Goal: Information Seeking & Learning: Learn about a topic

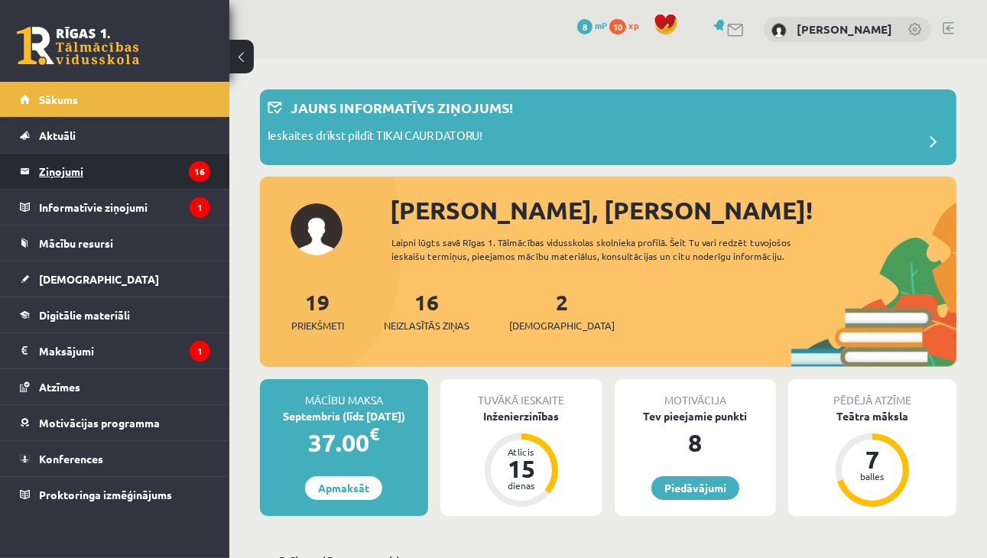
click at [108, 169] on legend "Ziņojumi 16" at bounding box center [124, 171] width 171 height 35
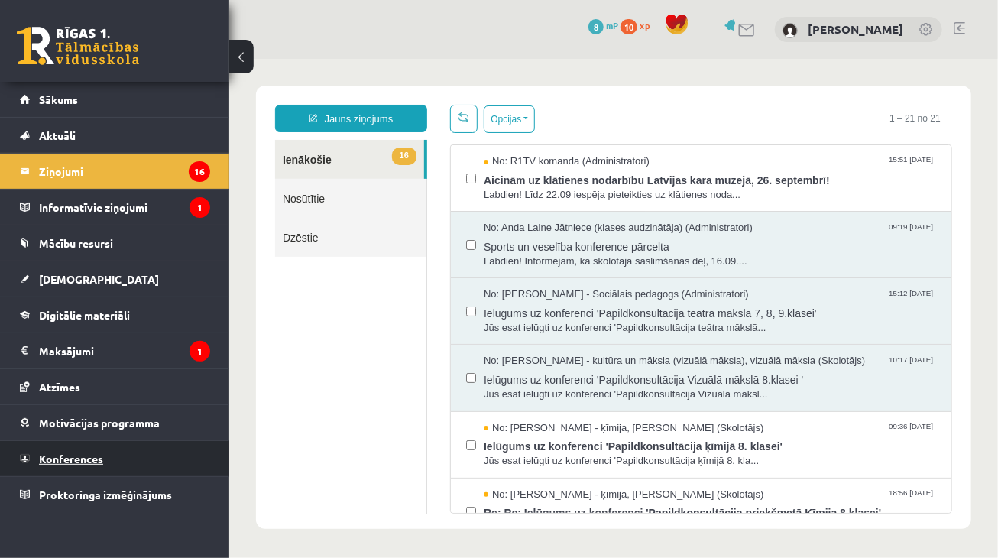
click at [102, 454] on link "Konferences" at bounding box center [115, 458] width 190 height 35
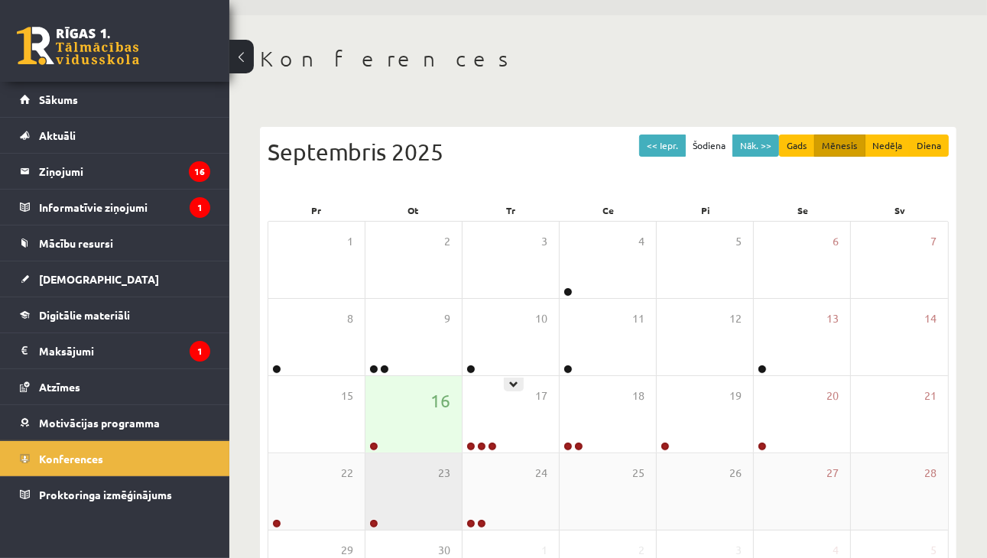
scroll to position [153, 0]
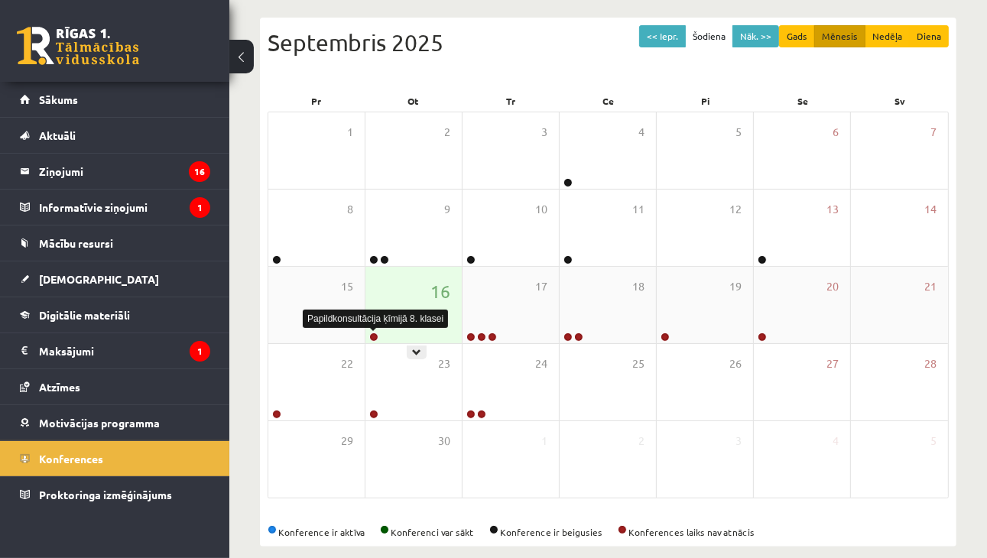
click at [376, 336] on link at bounding box center [373, 337] width 9 height 9
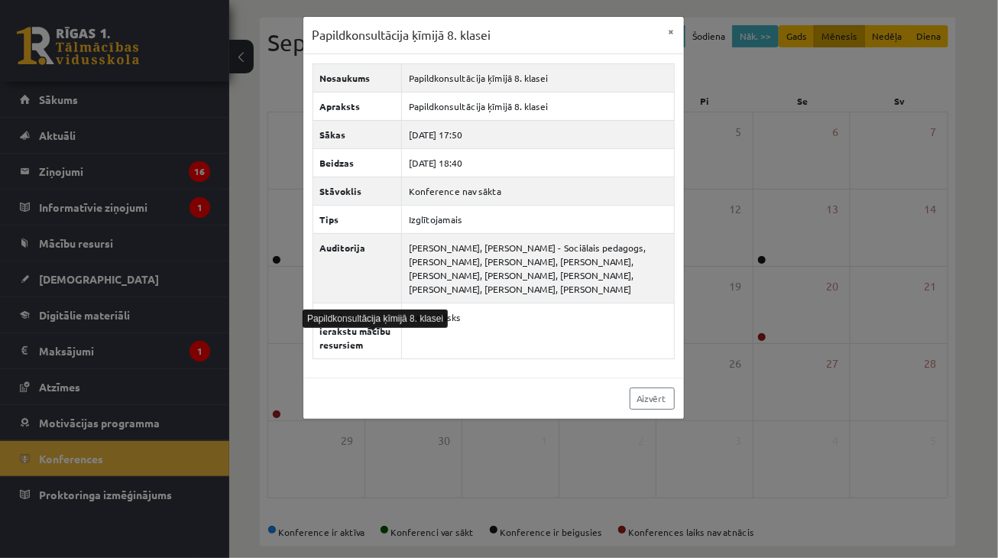
click at [752, 428] on div "Papildkonsultācija ķīmijā 8. klasei × Nosaukums Papildkonsultācija ķīmijā 8. kl…" at bounding box center [499, 279] width 998 height 558
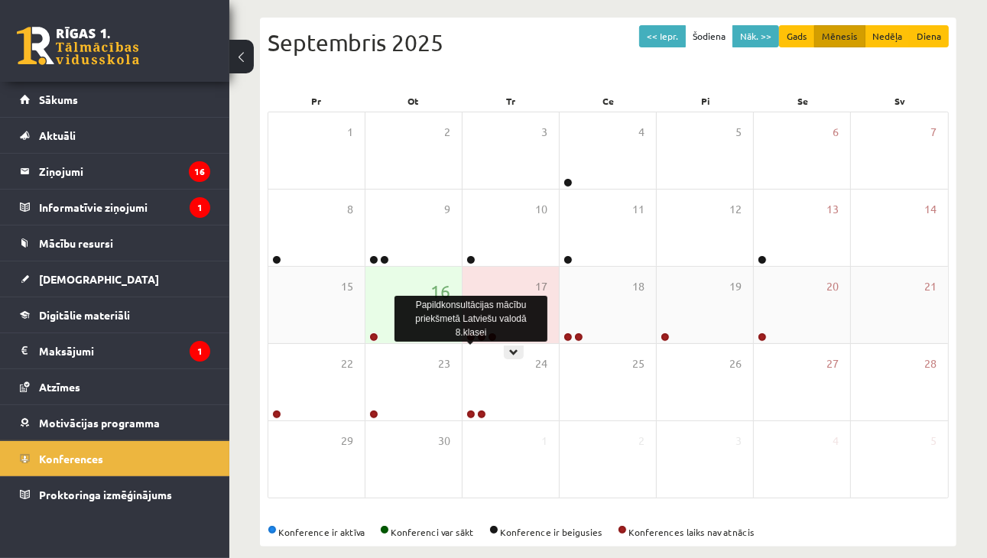
click at [471, 335] on link at bounding box center [470, 337] width 9 height 9
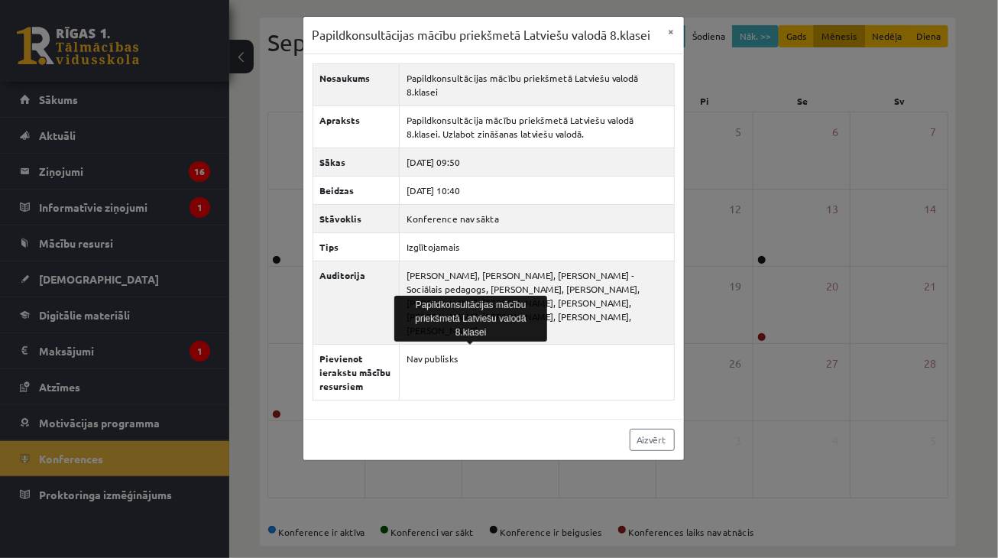
click at [751, 479] on div "Papildkonsultācijas mācību priekšmetā Latviešu valodā 8.klasei × Nosaukums Papi…" at bounding box center [499, 279] width 998 height 558
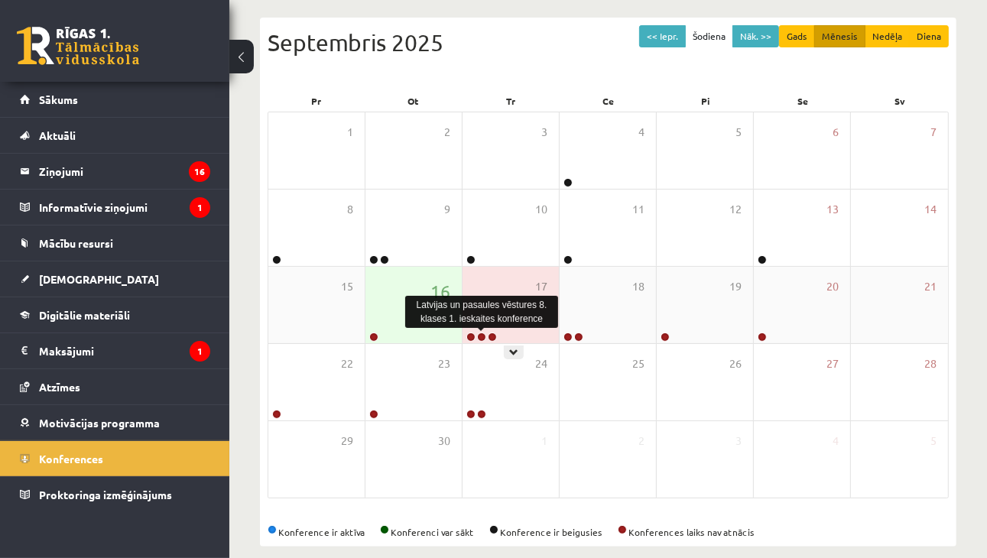
click at [485, 337] on link at bounding box center [481, 337] width 9 height 9
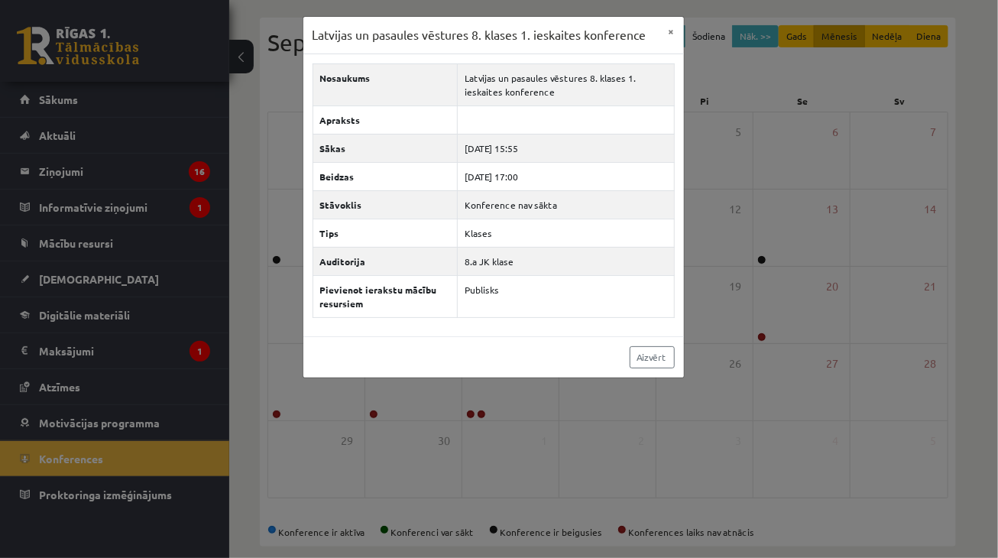
click at [673, 436] on div "Latvijas un pasaules vēstures 8. klases 1. ieskaites konference × Nosaukums Lat…" at bounding box center [499, 279] width 998 height 558
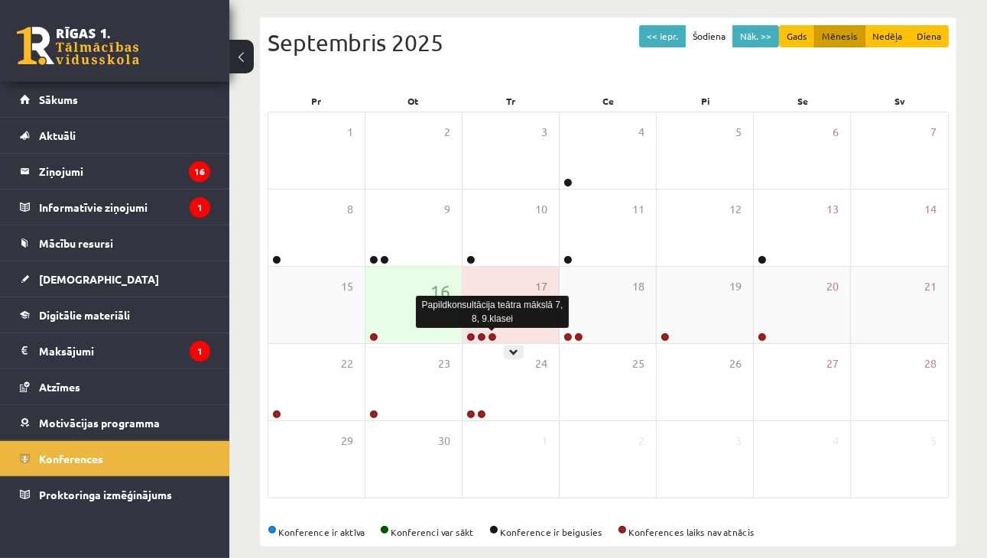
click at [490, 336] on link at bounding box center [492, 337] width 9 height 9
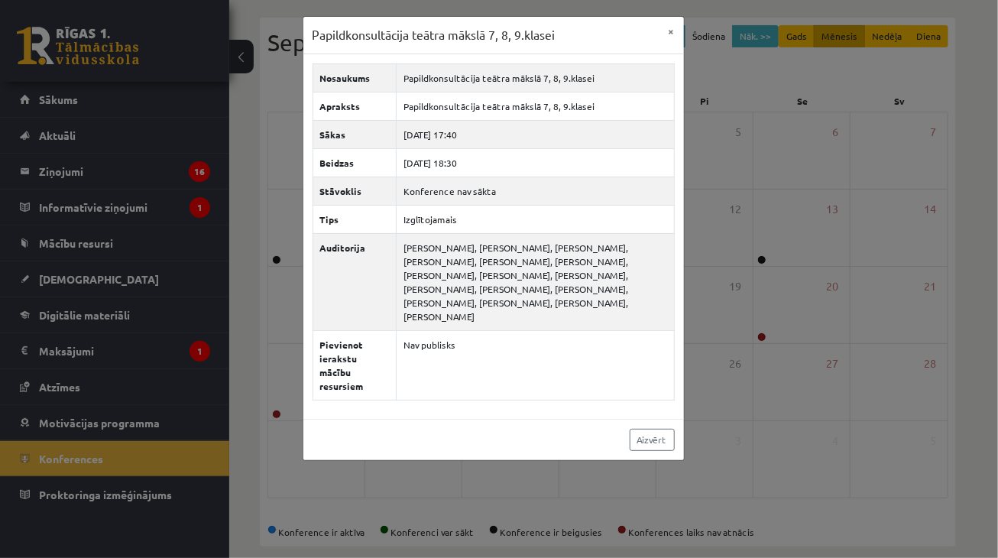
click at [796, 493] on div "Papildkonsultācija teātra mākslā 7, 8, 9.klasei × Nosaukums Papildkonsultācija …" at bounding box center [499, 279] width 998 height 558
